Goal: Information Seeking & Learning: Check status

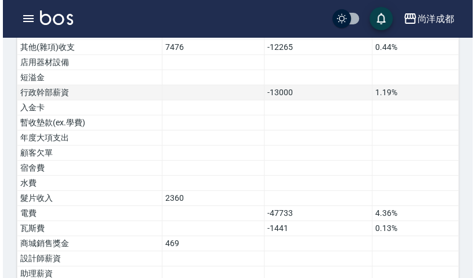
scroll to position [743, 0]
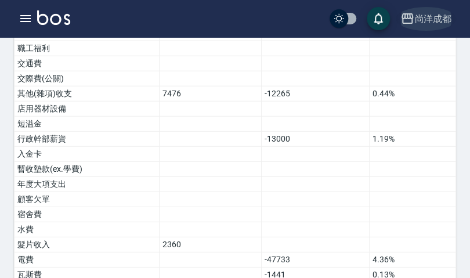
click at [441, 20] on div "尚洋成都" at bounding box center [432, 19] width 37 height 15
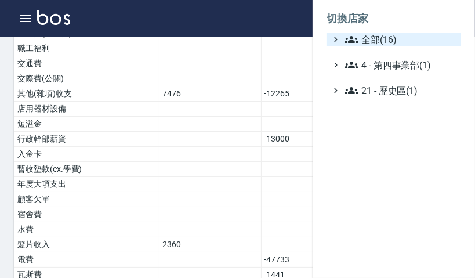
click at [385, 35] on span "全部(16)" at bounding box center [401, 39] width 112 height 14
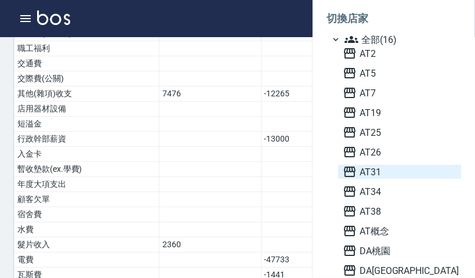
scroll to position [93, 0]
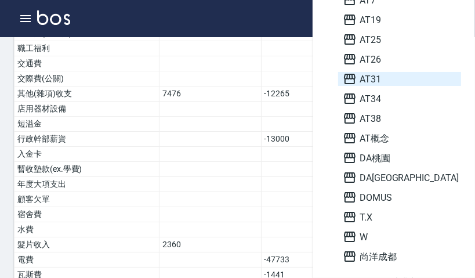
click at [368, 80] on span "AT31" at bounding box center [400, 79] width 114 height 14
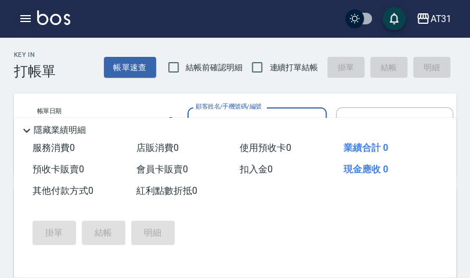
click at [20, 20] on icon "button" at bounding box center [26, 19] width 14 height 14
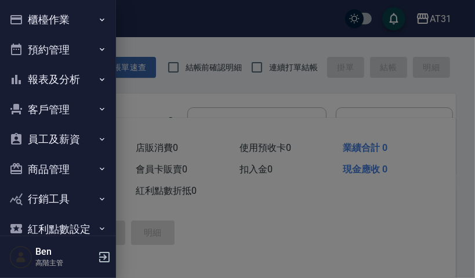
click at [39, 81] on button "報表及分析" at bounding box center [58, 79] width 107 height 30
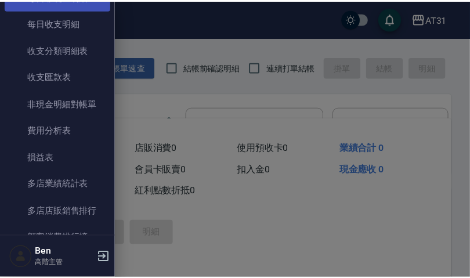
scroll to position [1021, 0]
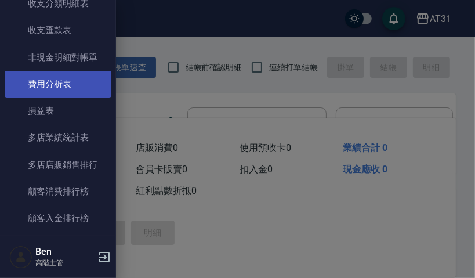
click at [71, 75] on link "費用分析表" at bounding box center [58, 84] width 107 height 27
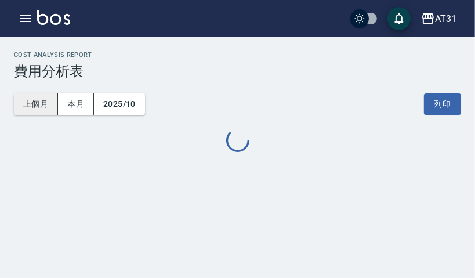
click at [34, 107] on button "上個月" at bounding box center [36, 103] width 44 height 21
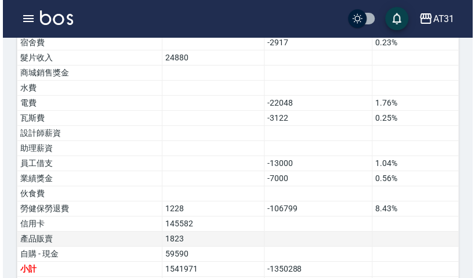
scroll to position [1008, 0]
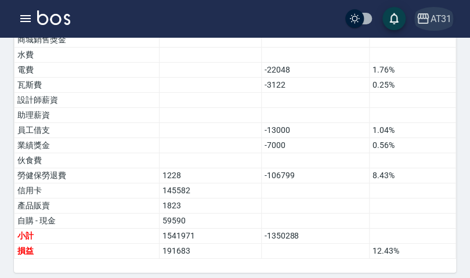
click at [442, 16] on div "AT31" at bounding box center [440, 19] width 21 height 15
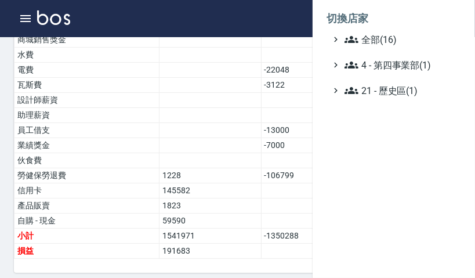
click at [367, 30] on li "切換店家" at bounding box center [394, 19] width 135 height 28
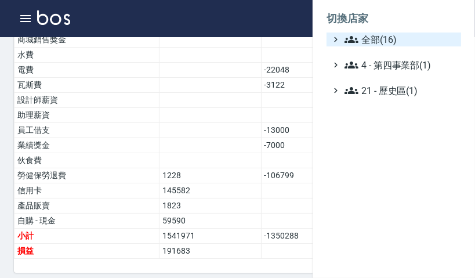
click at [358, 39] on icon at bounding box center [352, 39] width 14 height 14
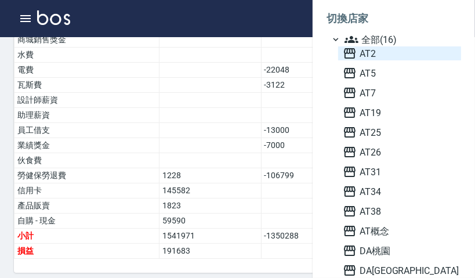
click at [359, 56] on span "AT2" at bounding box center [400, 53] width 114 height 14
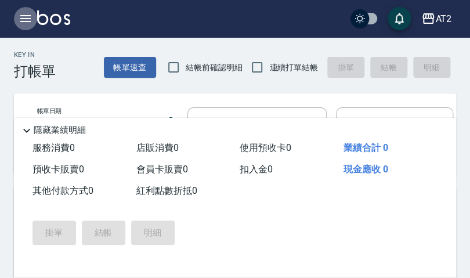
click at [28, 15] on icon "button" at bounding box center [26, 19] width 14 height 14
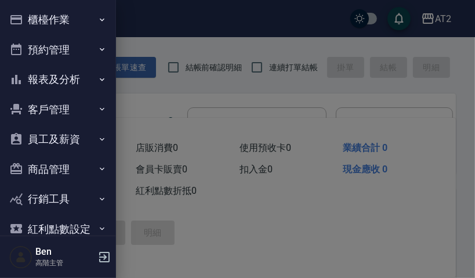
click at [38, 77] on button "報表及分析" at bounding box center [58, 79] width 107 height 30
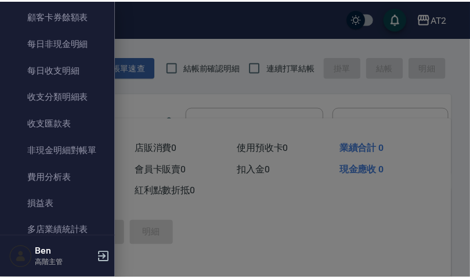
scroll to position [975, 0]
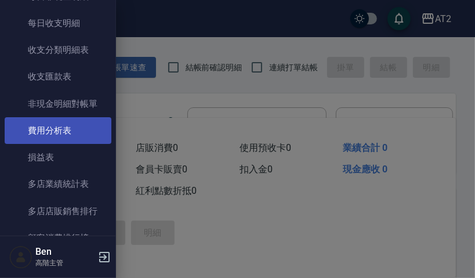
click at [50, 129] on link "費用分析表" at bounding box center [58, 130] width 107 height 27
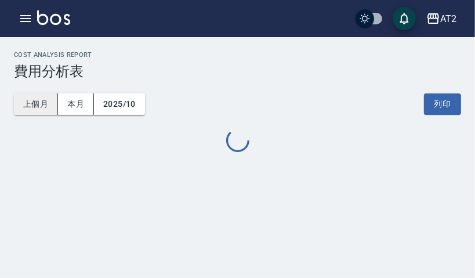
click at [34, 105] on button "上個月" at bounding box center [36, 103] width 44 height 21
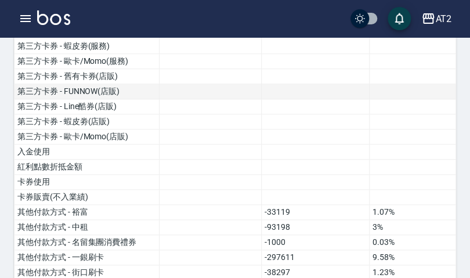
scroll to position [371, 0]
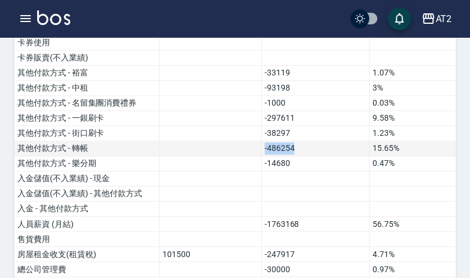
drag, startPoint x: 265, startPoint y: 145, endPoint x: 291, endPoint y: 140, distance: 27.1
click at [291, 141] on td "-486254" at bounding box center [315, 148] width 108 height 15
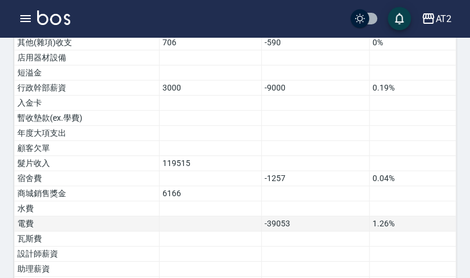
scroll to position [731, 0]
